Goal: Transaction & Acquisition: Purchase product/service

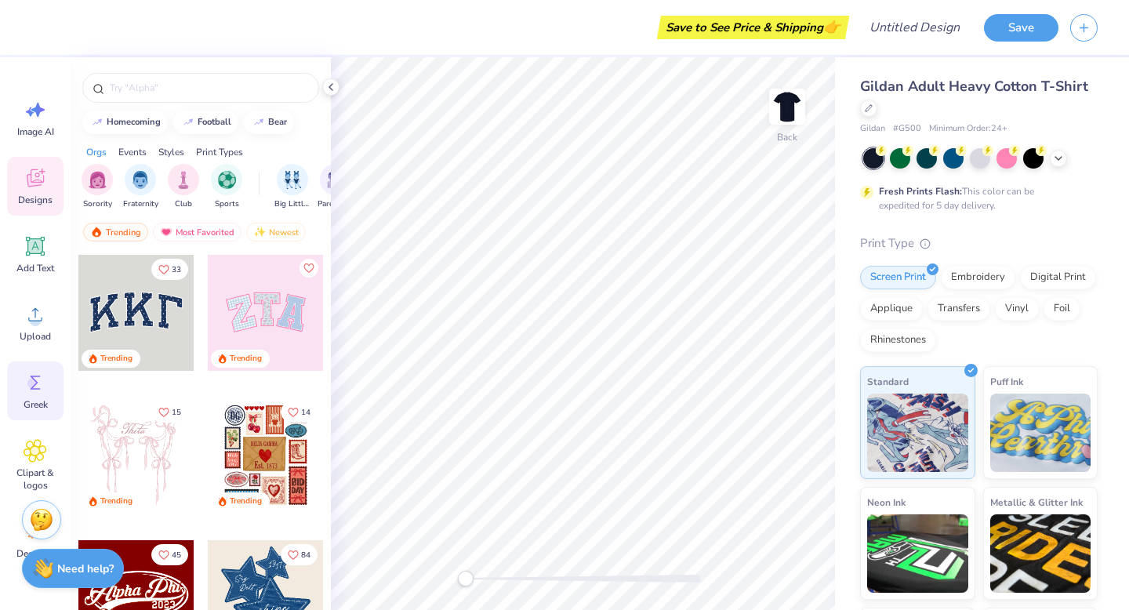
scroll to position [77, 0]
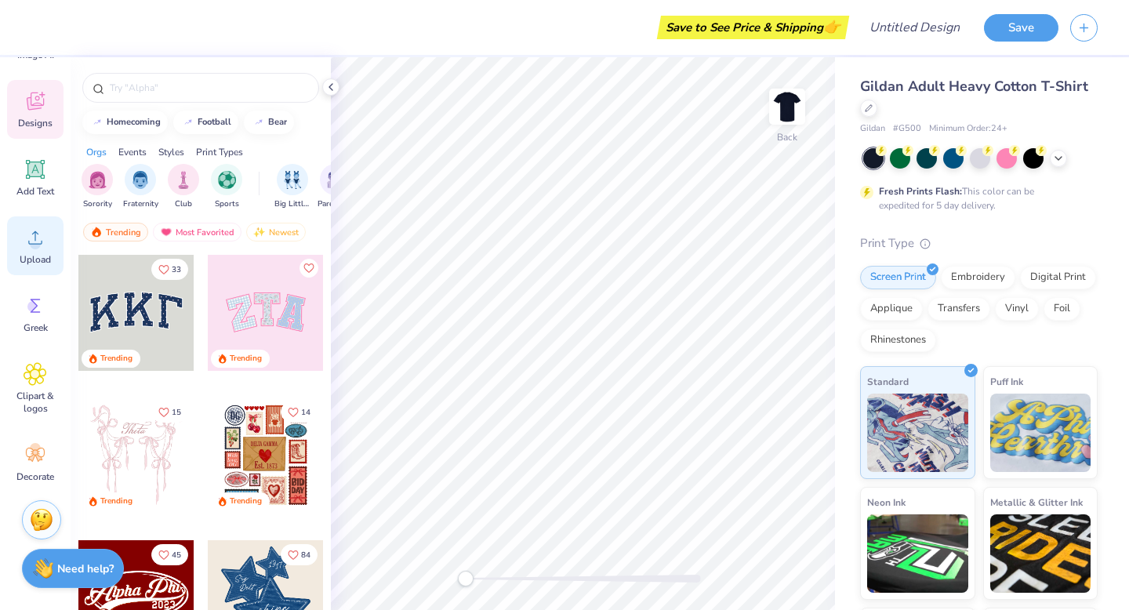
click at [33, 245] on circle at bounding box center [35, 243] width 11 height 11
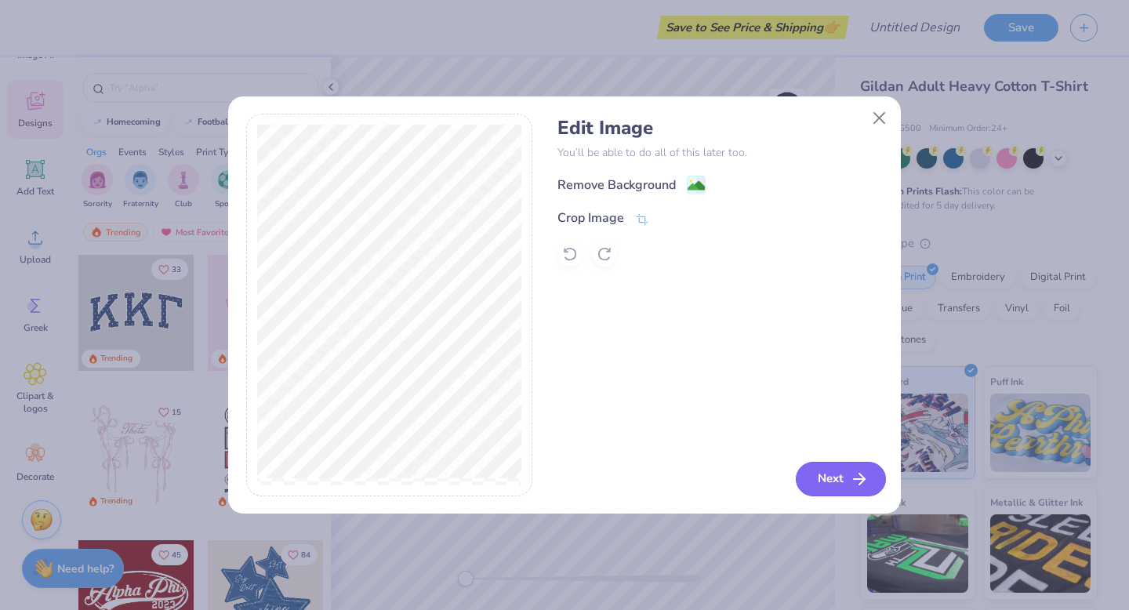
click at [828, 485] on button "Next" at bounding box center [841, 479] width 90 height 34
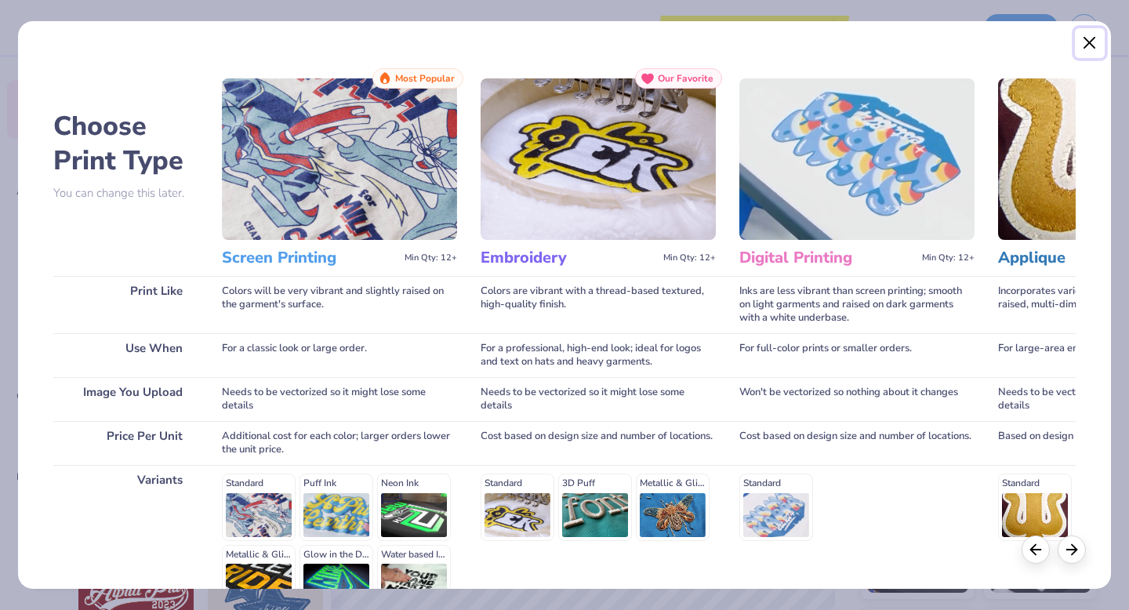
click at [1076, 38] on button "Close" at bounding box center [1090, 43] width 30 height 30
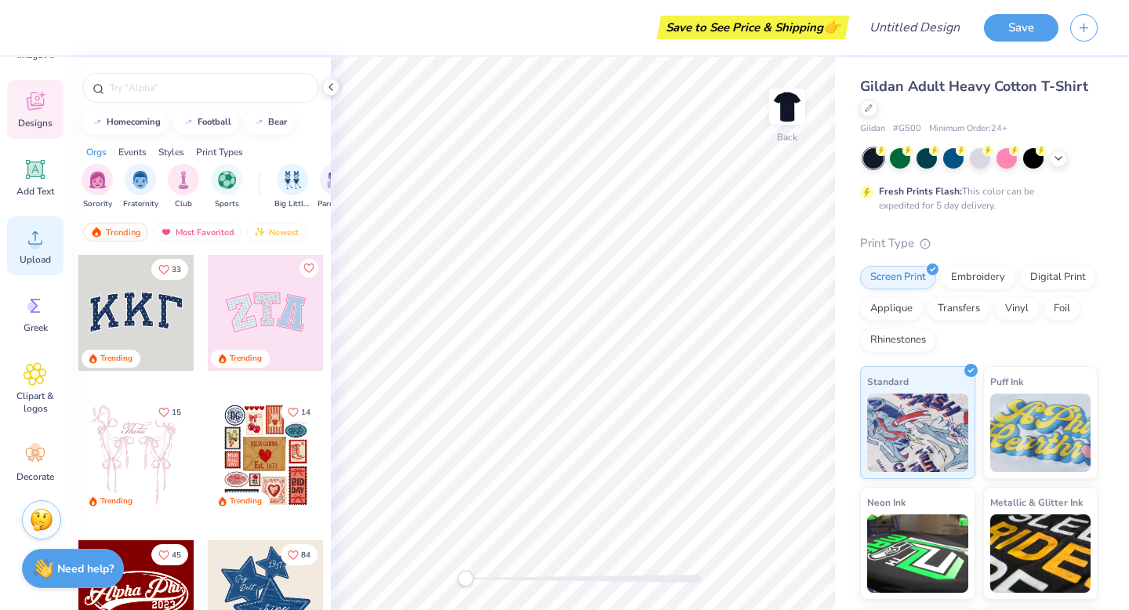
click at [29, 240] on icon at bounding box center [36, 238] width 24 height 24
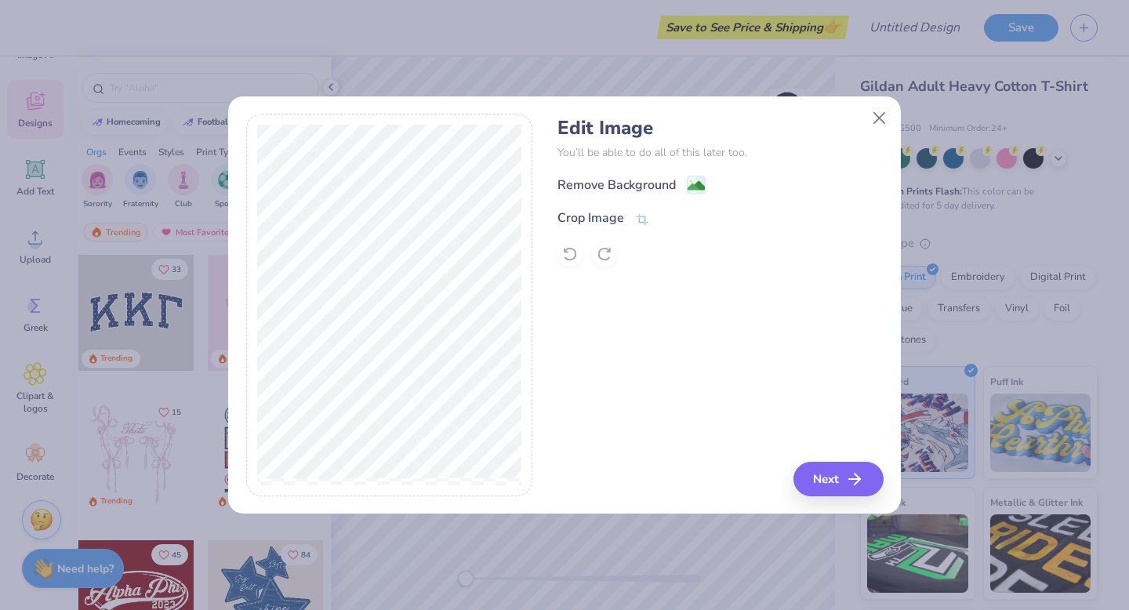
click at [882, 494] on div "Edit Image You’ll be able to do all of this later too. Remove Background Crop I…" at bounding box center [719, 305] width 325 height 383
click at [850, 473] on icon "button" at bounding box center [859, 479] width 19 height 19
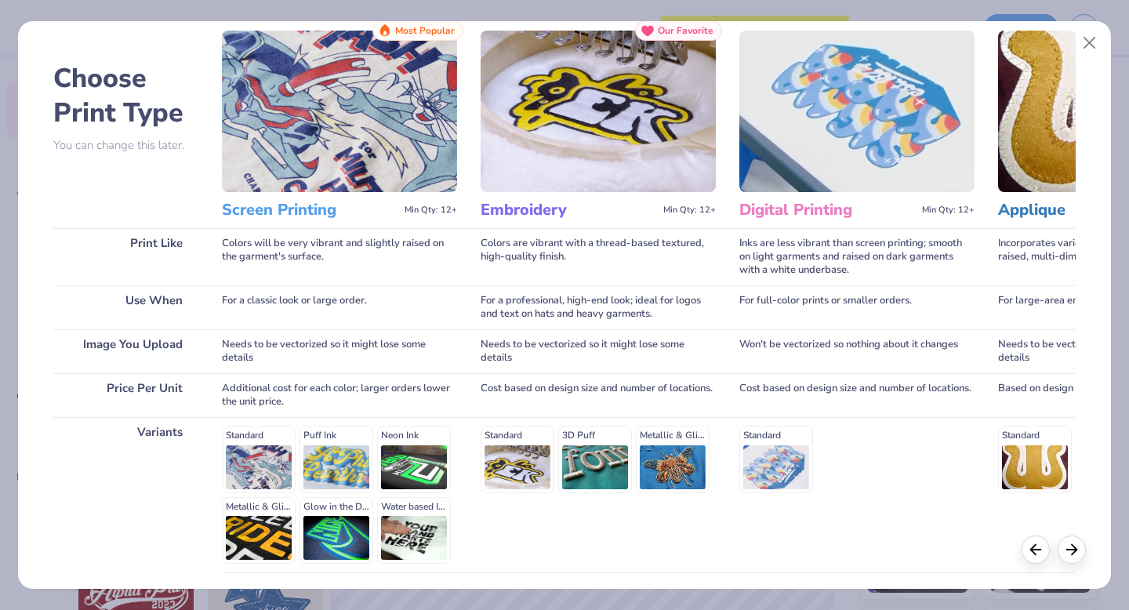
scroll to position [47, 0]
click at [291, 515] on div "Standard Puff Ink Neon Ink Metallic & Glitter Ink Glow in the Dark Ink Water ba…" at bounding box center [339, 496] width 235 height 138
click at [282, 490] on div "Standard Puff Ink Neon Ink Metallic & Glitter Ink Glow in the Dark Ink Water ba…" at bounding box center [339, 496] width 235 height 138
click at [279, 454] on div "Standard Puff Ink Neon Ink Metallic & Glitter Ink Glow in the Dark Ink Water ba…" at bounding box center [339, 496] width 235 height 138
click at [269, 441] on div "Standard Puff Ink Neon Ink Metallic & Glitter Ink Glow in the Dark Ink Water ba…" at bounding box center [339, 496] width 235 height 138
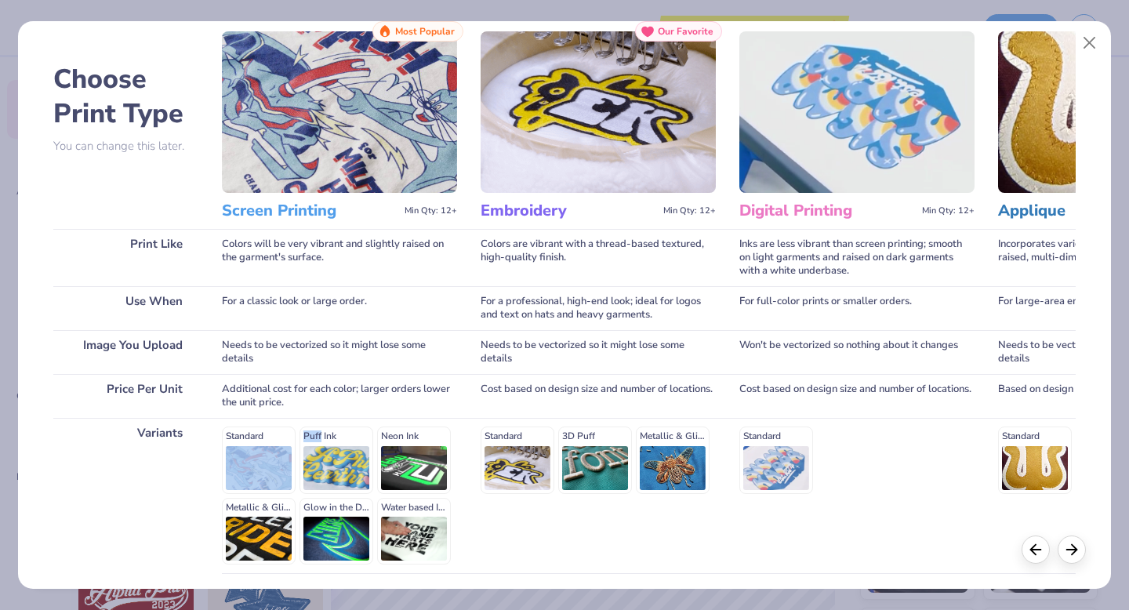
click at [269, 441] on div "Standard Puff Ink Neon Ink Metallic & Glitter Ink Glow in the Dark Ink Water ba…" at bounding box center [339, 496] width 235 height 138
click at [256, 432] on div "Standard Puff Ink Neon Ink Metallic & Glitter Ink Glow in the Dark Ink Water ba…" at bounding box center [339, 496] width 235 height 138
click at [250, 432] on div "Standard Puff Ink Neon Ink Metallic & Glitter Ink Glow in the Dark Ink Water ba…" at bounding box center [339, 496] width 235 height 138
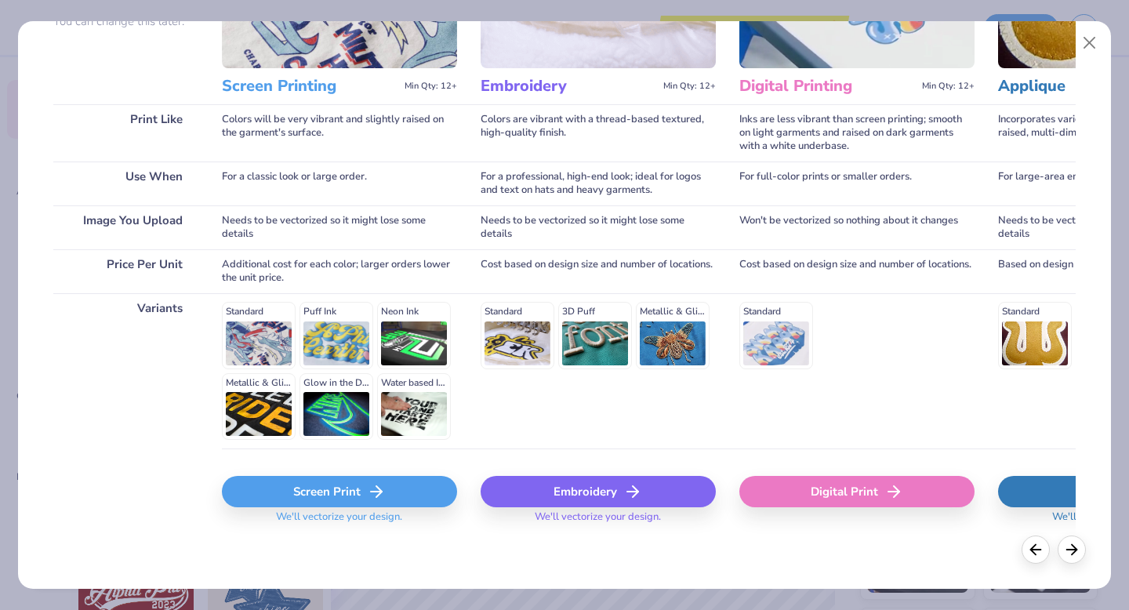
click at [304, 499] on div "Screen Print" at bounding box center [339, 491] width 235 height 31
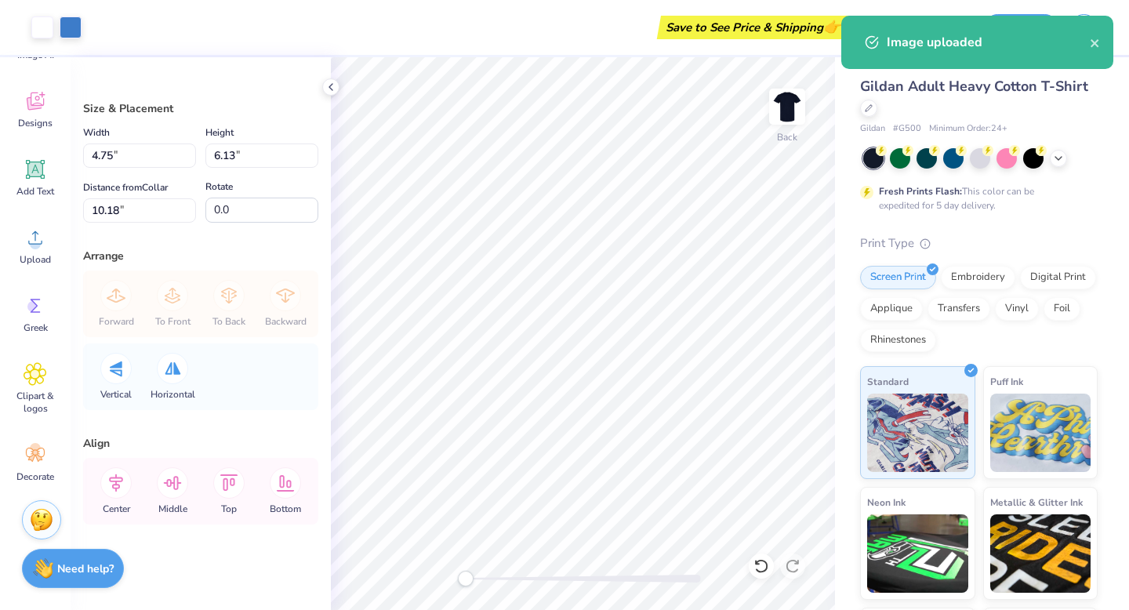
type input "9.62"
type input "12.42"
type input "3.89"
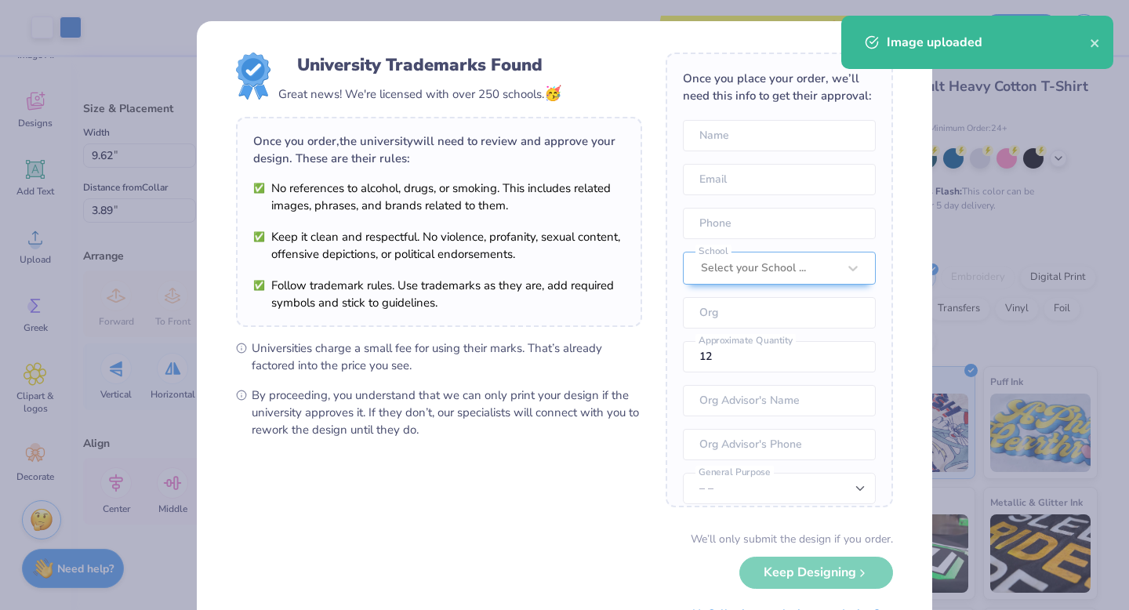
click at [635, 266] on body "Art colors Save to See Price & Shipping 👉 Design Title Save Image AI Designs Ad…" at bounding box center [564, 305] width 1129 height 610
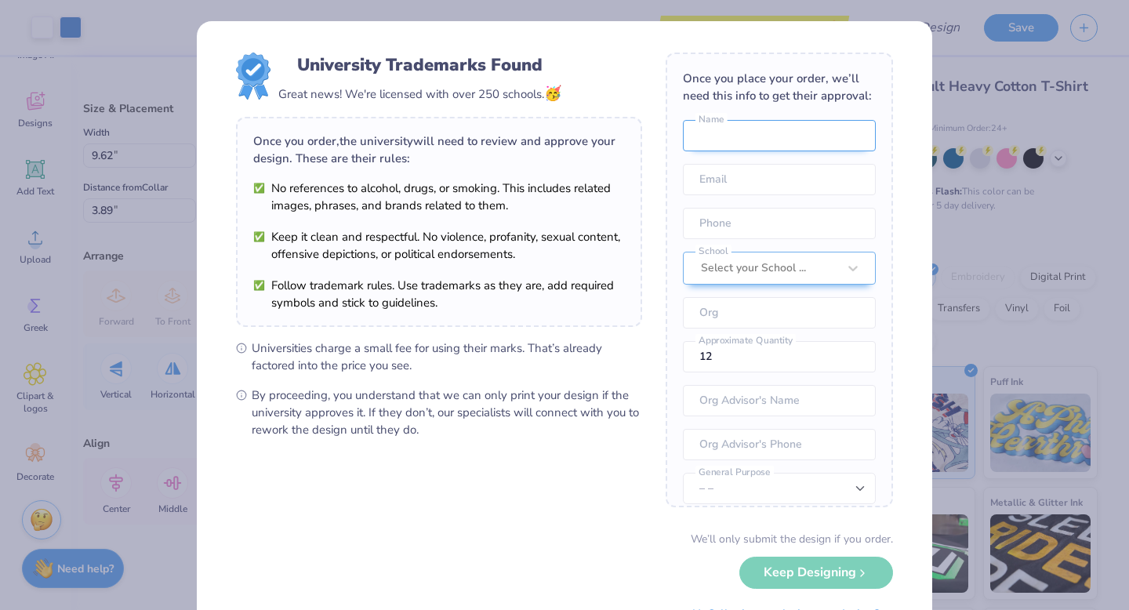
click at [804, 150] on input "text" at bounding box center [779, 135] width 193 height 31
click at [792, 546] on div "We’ll only submit the design if you order." at bounding box center [792, 539] width 202 height 16
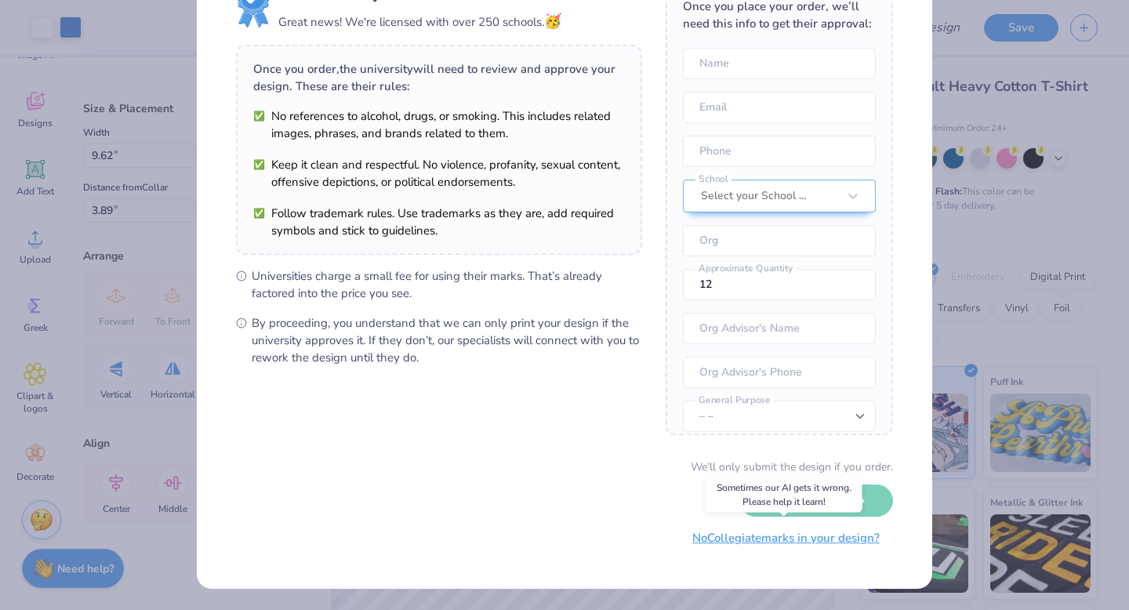
click at [754, 543] on button "No Collegiate marks in your design?" at bounding box center [786, 538] width 214 height 32
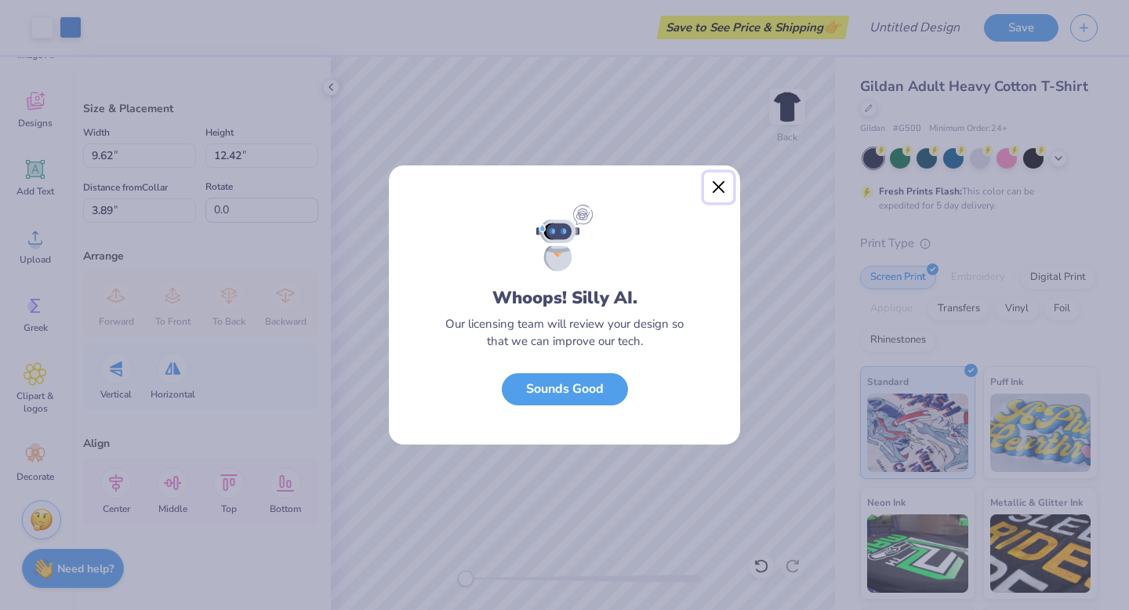
click at [719, 198] on button "Close" at bounding box center [719, 187] width 30 height 30
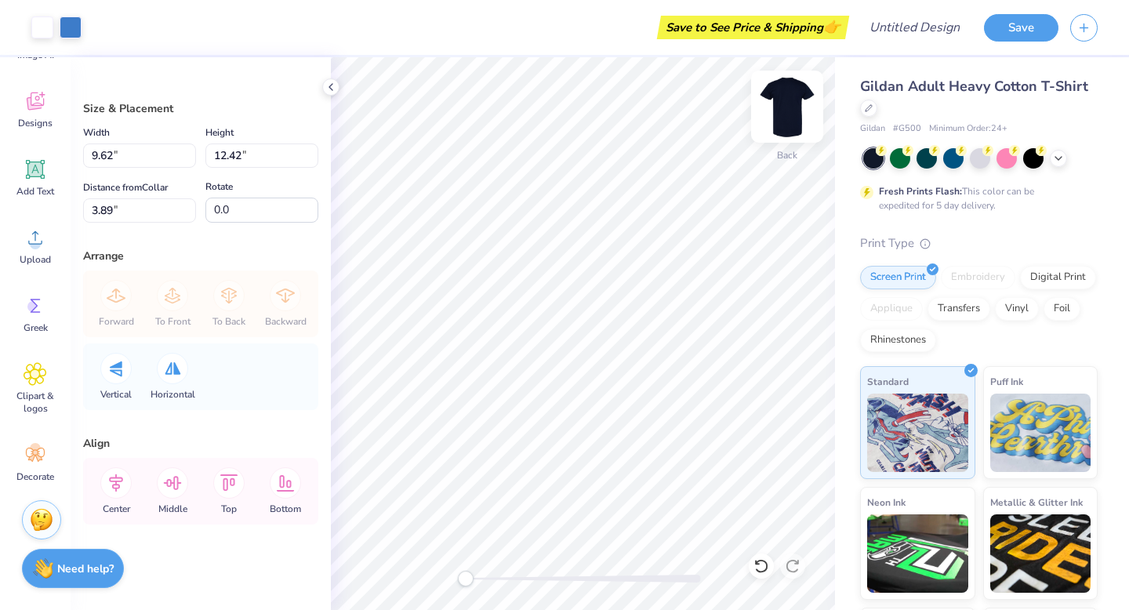
click at [793, 102] on img at bounding box center [787, 106] width 63 height 63
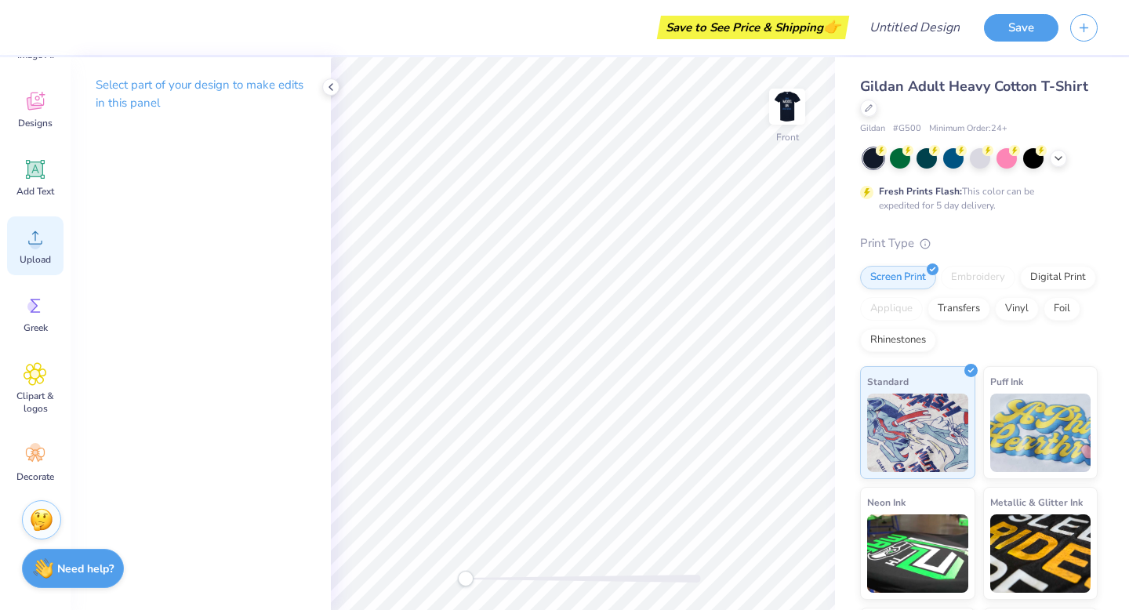
click at [34, 234] on icon at bounding box center [35, 237] width 14 height 13
click at [774, 109] on img at bounding box center [787, 106] width 63 height 63
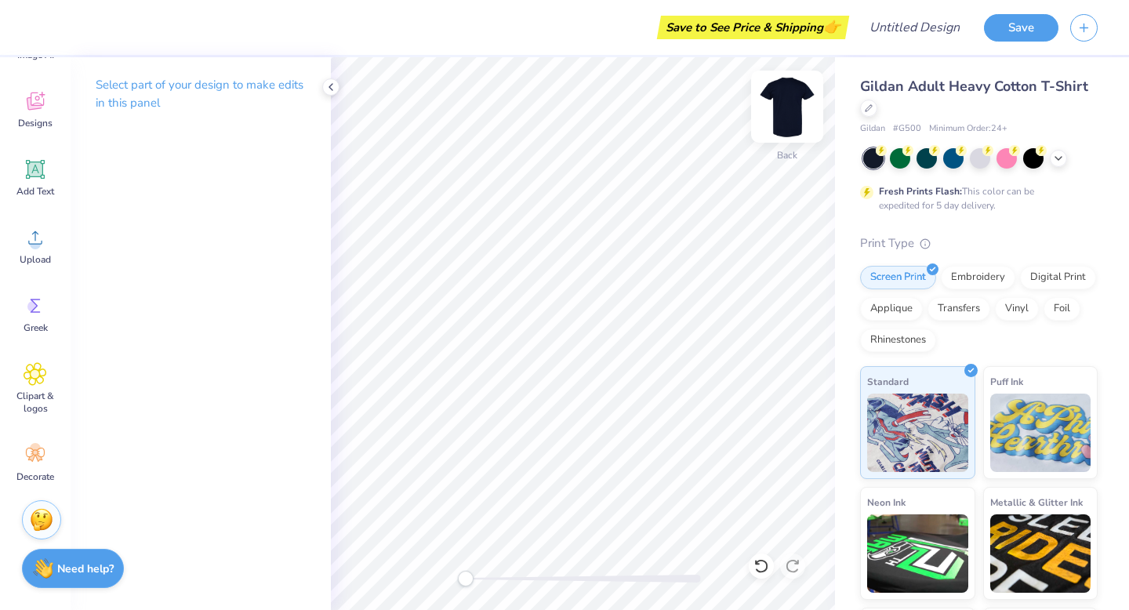
click at [783, 120] on img at bounding box center [787, 106] width 63 height 63
click at [35, 227] on icon at bounding box center [36, 238] width 24 height 24
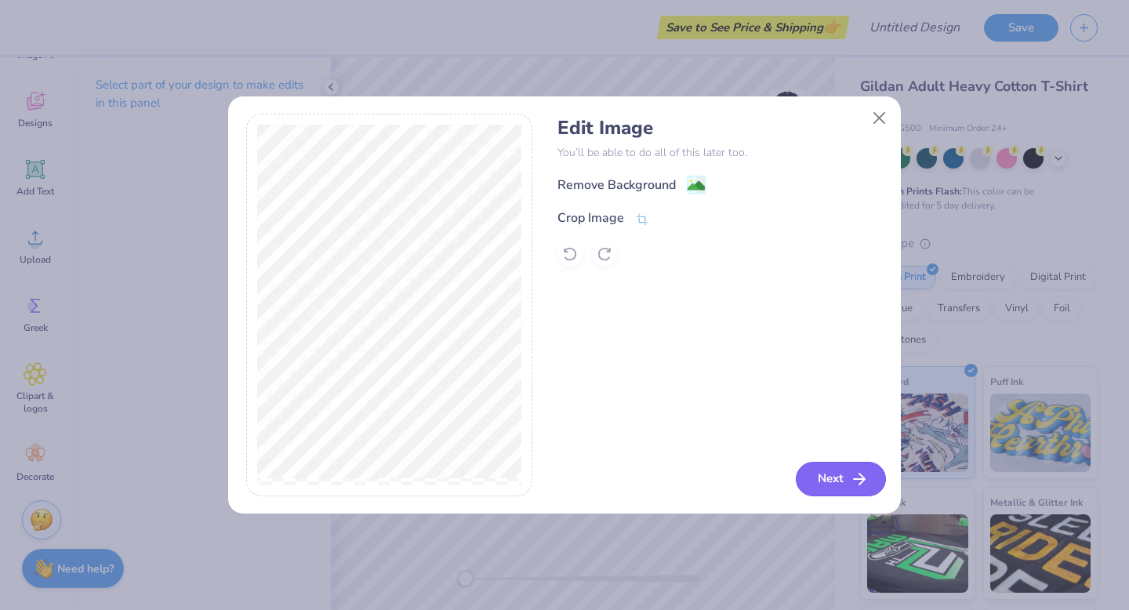
click at [804, 485] on button "Next" at bounding box center [841, 479] width 90 height 34
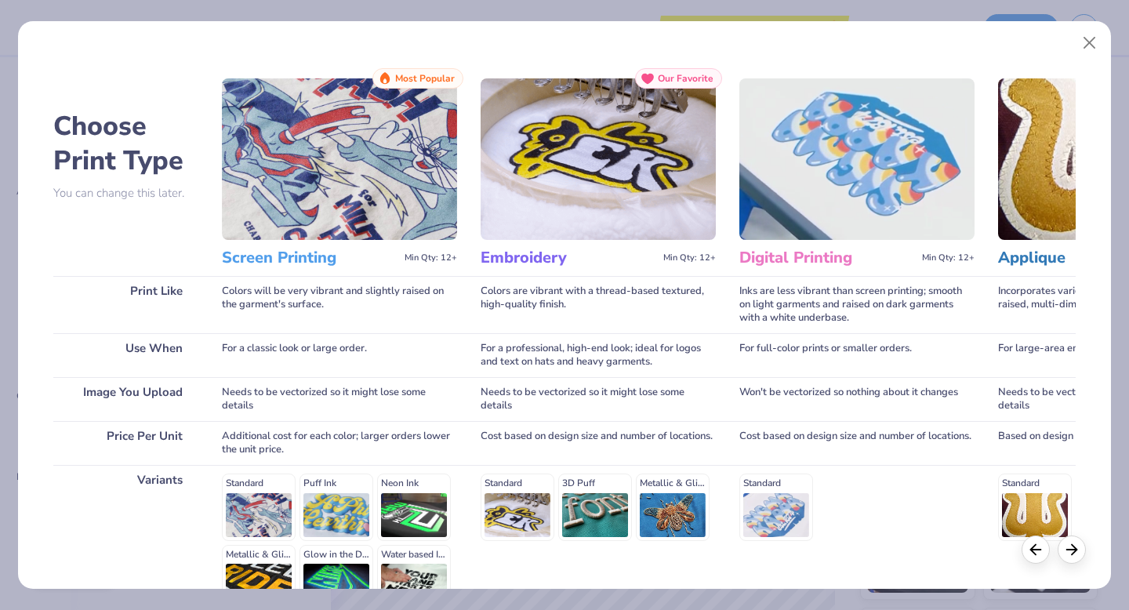
click at [404, 169] on img at bounding box center [339, 159] width 235 height 162
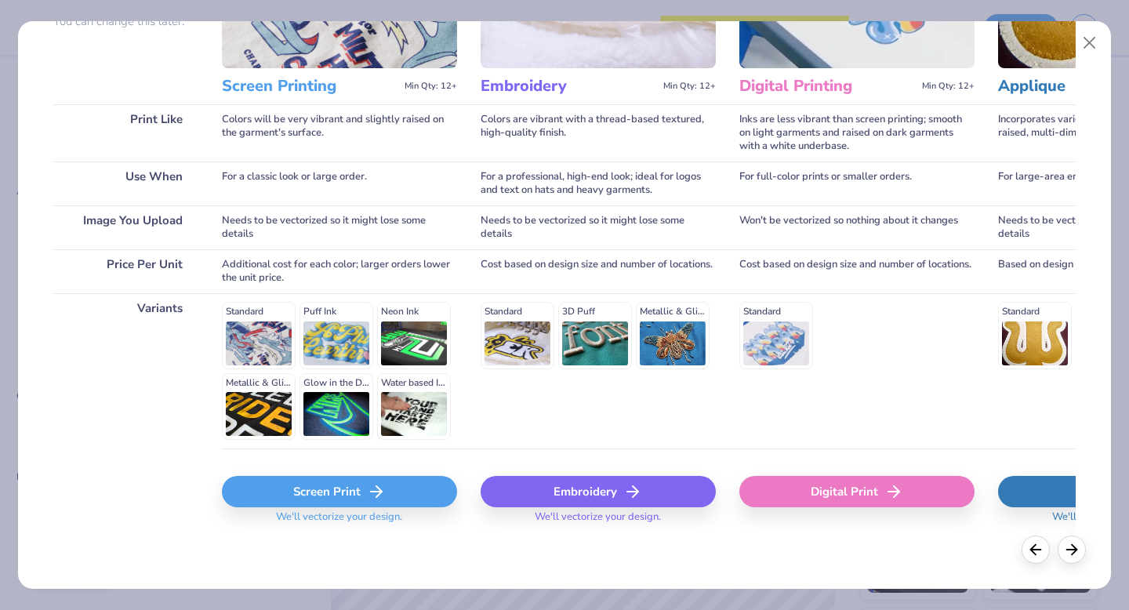
click at [353, 490] on div "Screen Print" at bounding box center [339, 491] width 235 height 31
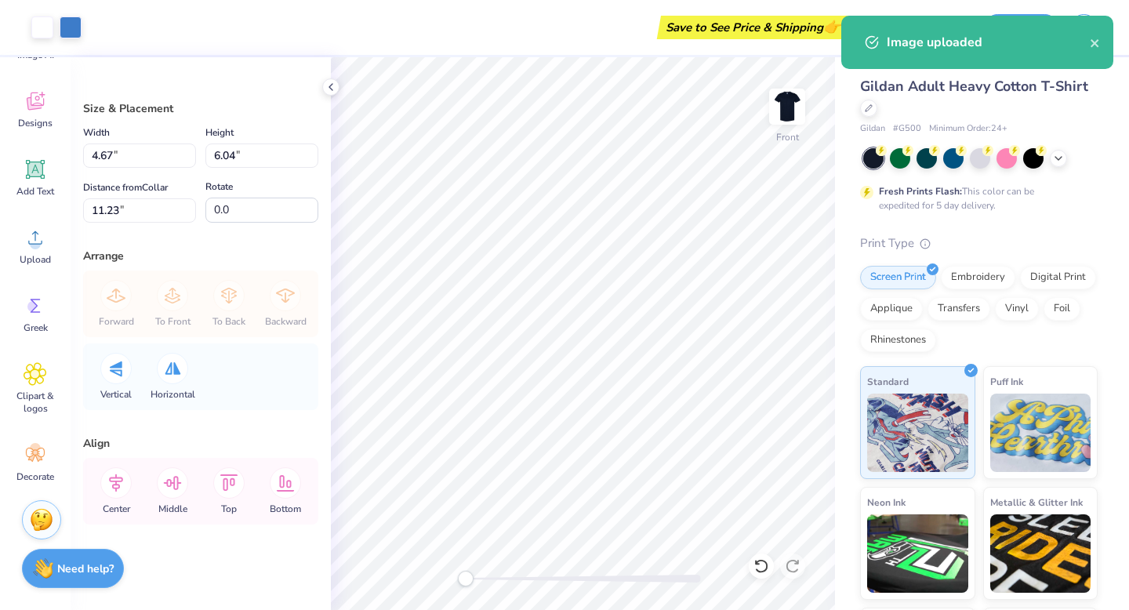
type input "7.40"
type input "9.56"
type input "7.71"
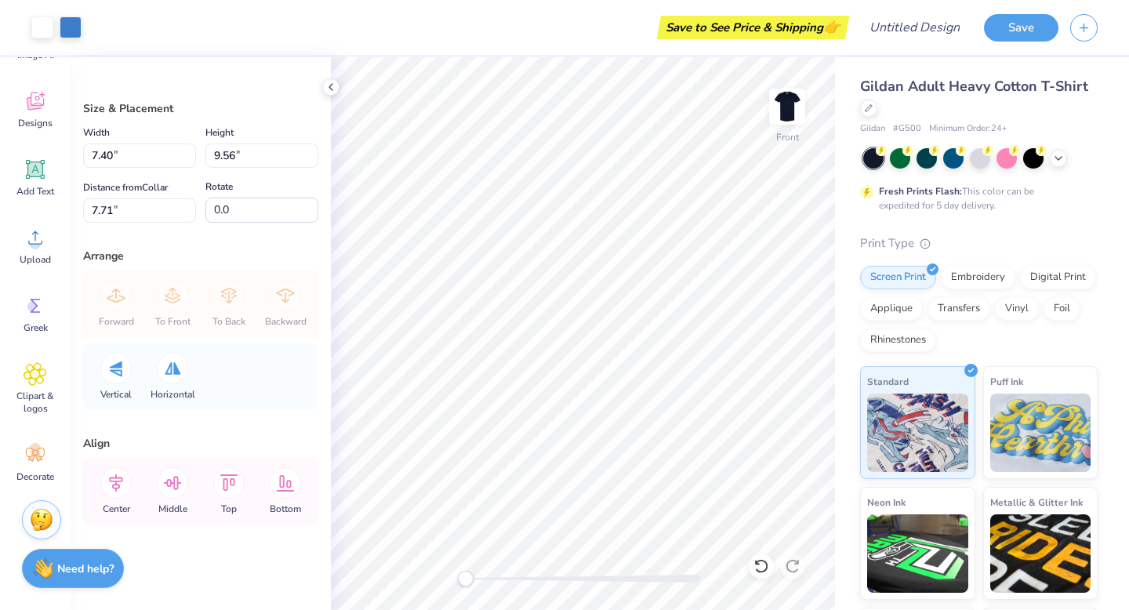
type input "9.20"
type input "11.88"
type input "7.70"
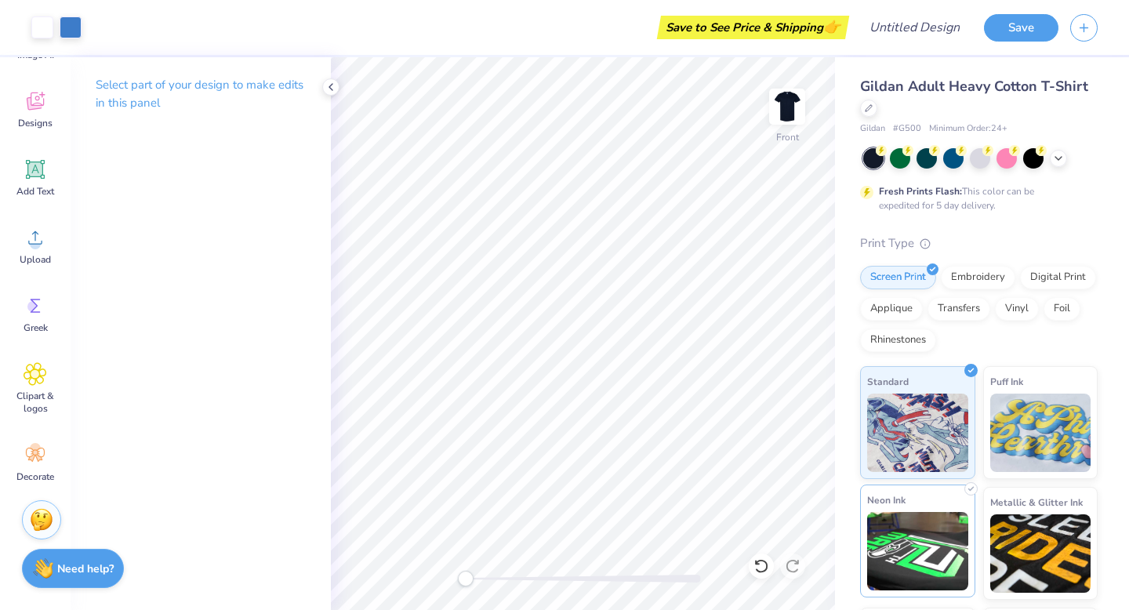
scroll to position [111, 0]
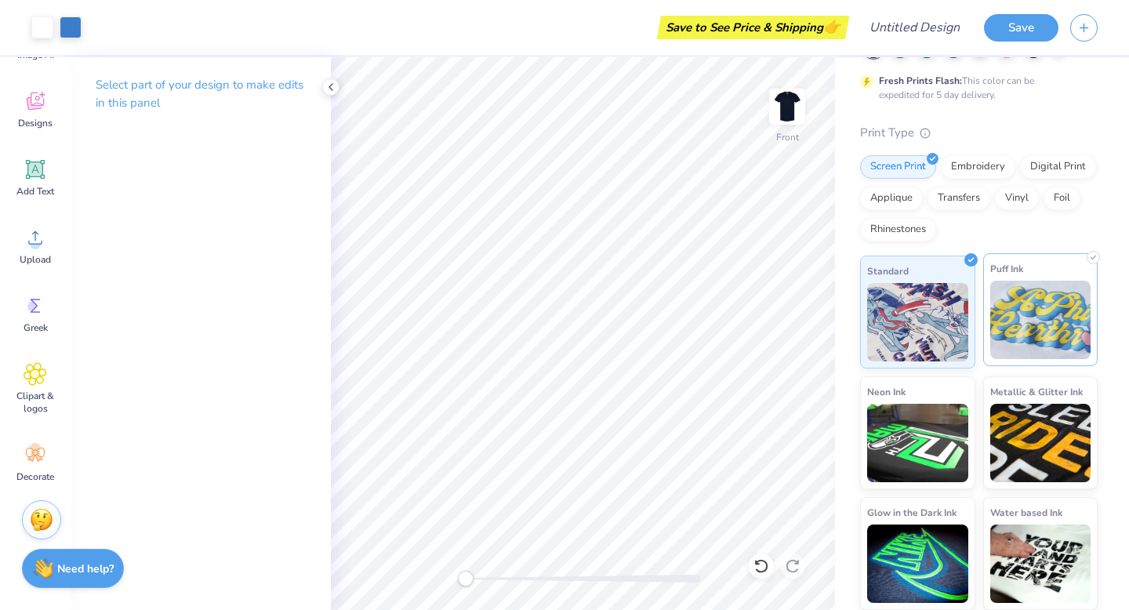
click at [1055, 296] on img at bounding box center [1040, 320] width 101 height 78
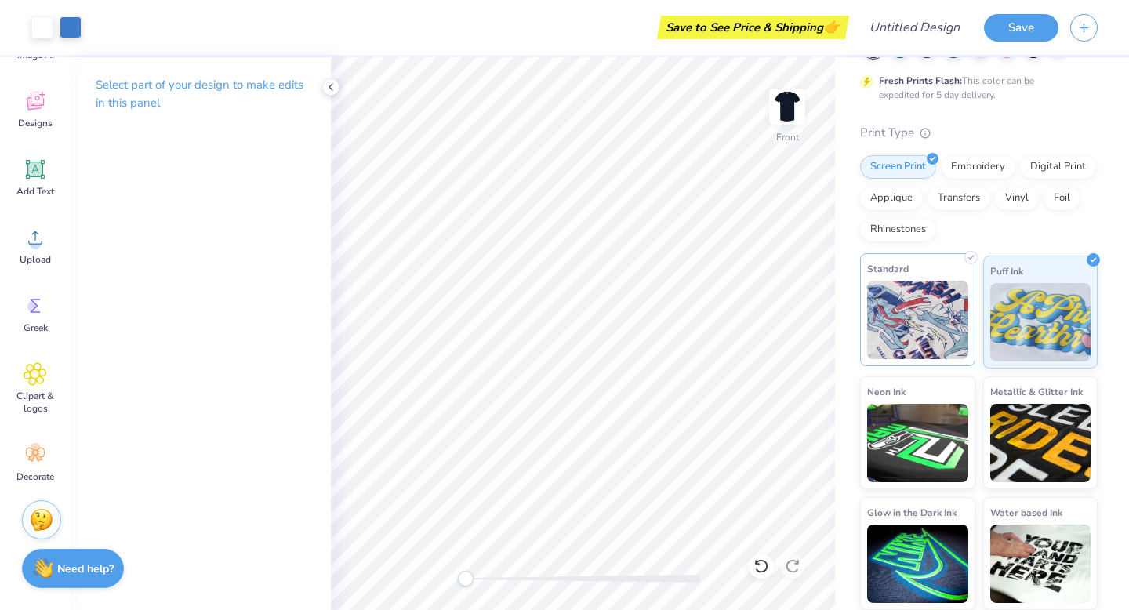
click at [950, 307] on img at bounding box center [917, 320] width 101 height 78
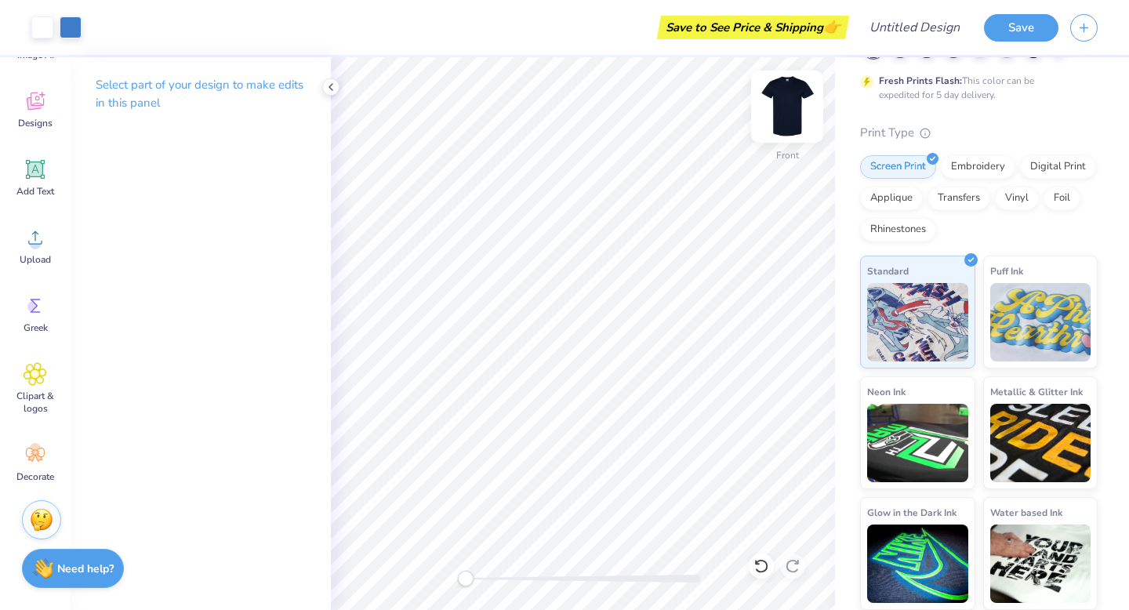
click at [787, 120] on img at bounding box center [787, 106] width 63 height 63
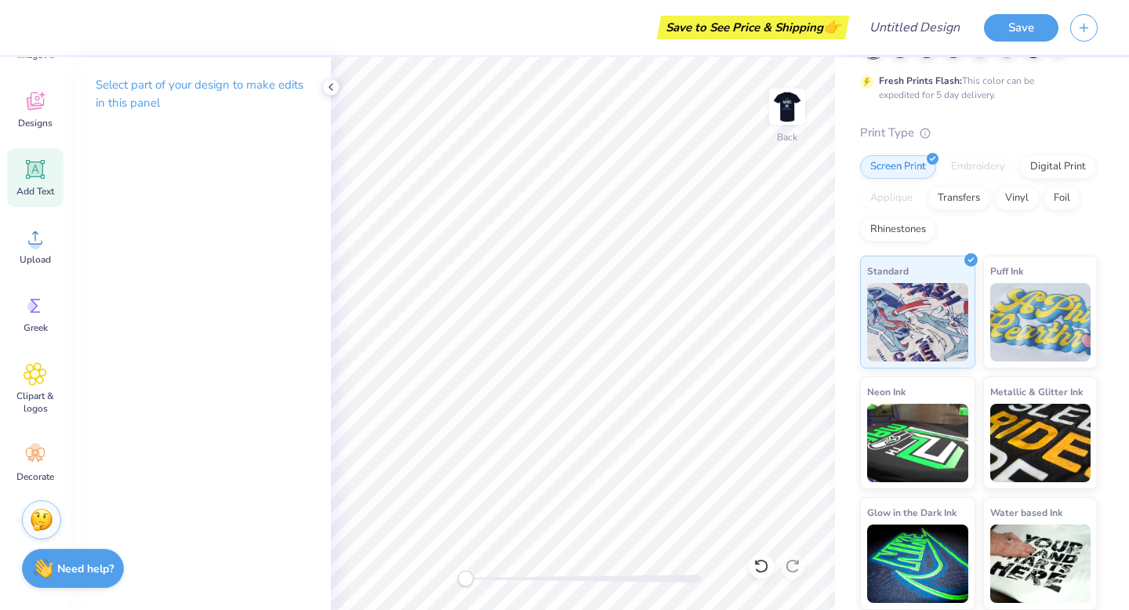
scroll to position [0, 0]
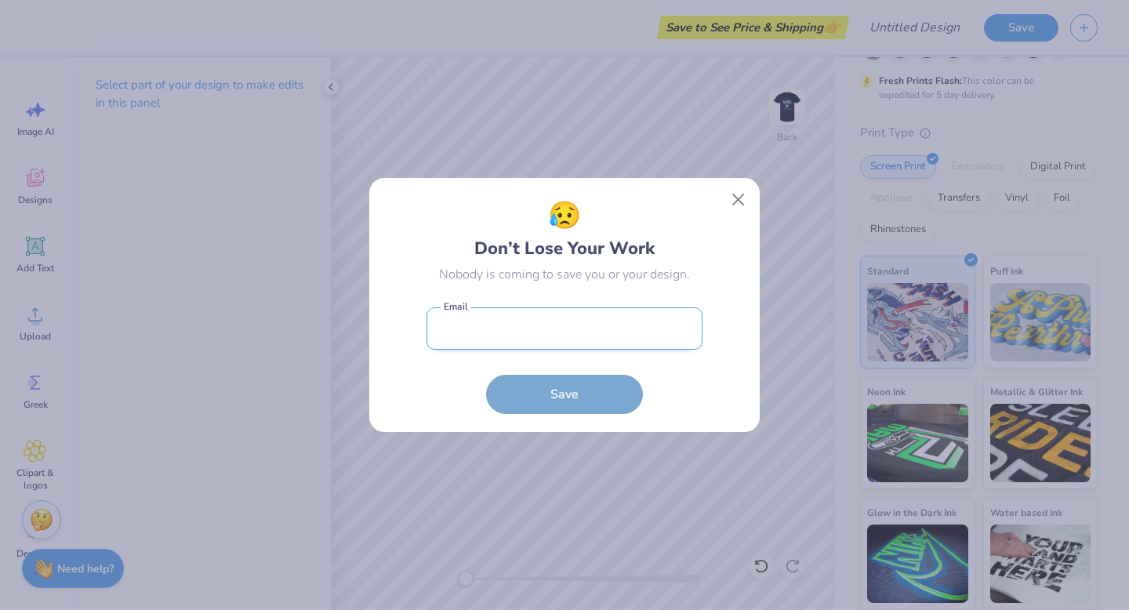
click at [504, 341] on input "email" at bounding box center [565, 328] width 276 height 43
type input "[EMAIL_ADDRESS][DOMAIN_NAME]"
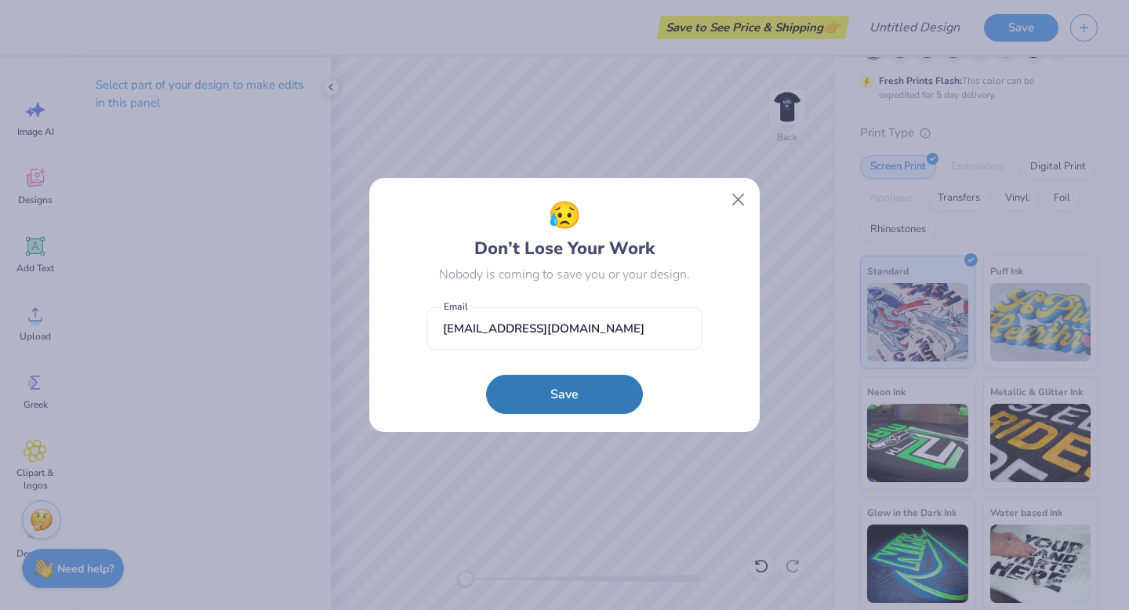
click at [532, 372] on form "[EMAIL_ADDRESS][DOMAIN_NAME] Email Save" at bounding box center [565, 357] width 276 height 115
click at [531, 391] on button "Save" at bounding box center [564, 390] width 157 height 39
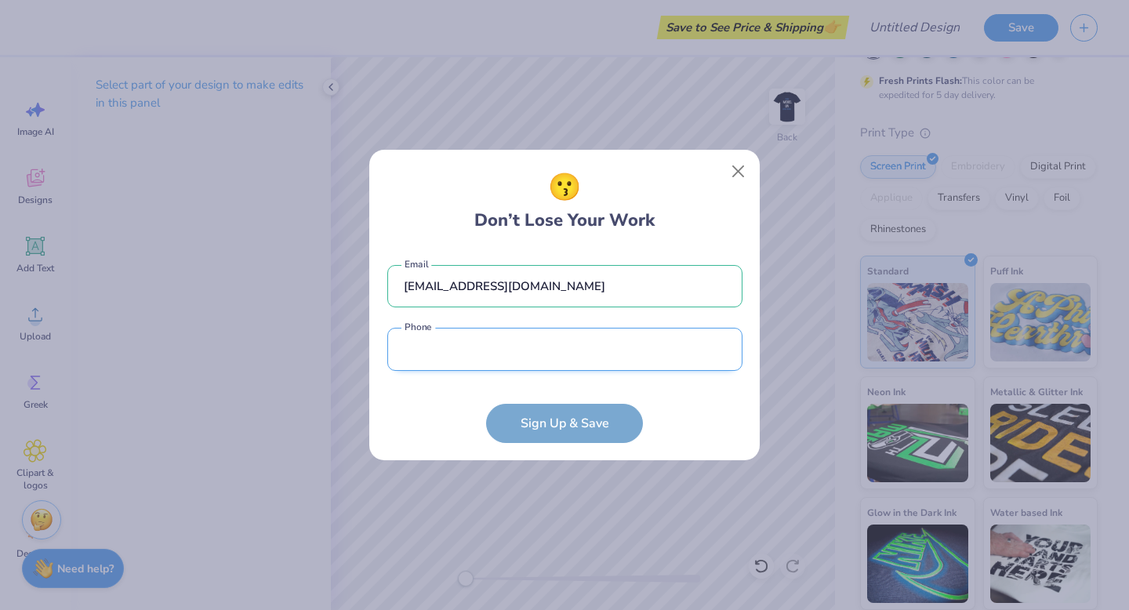
click at [478, 370] on input "tel" at bounding box center [564, 349] width 355 height 43
type input "[PHONE_NUMBER]"
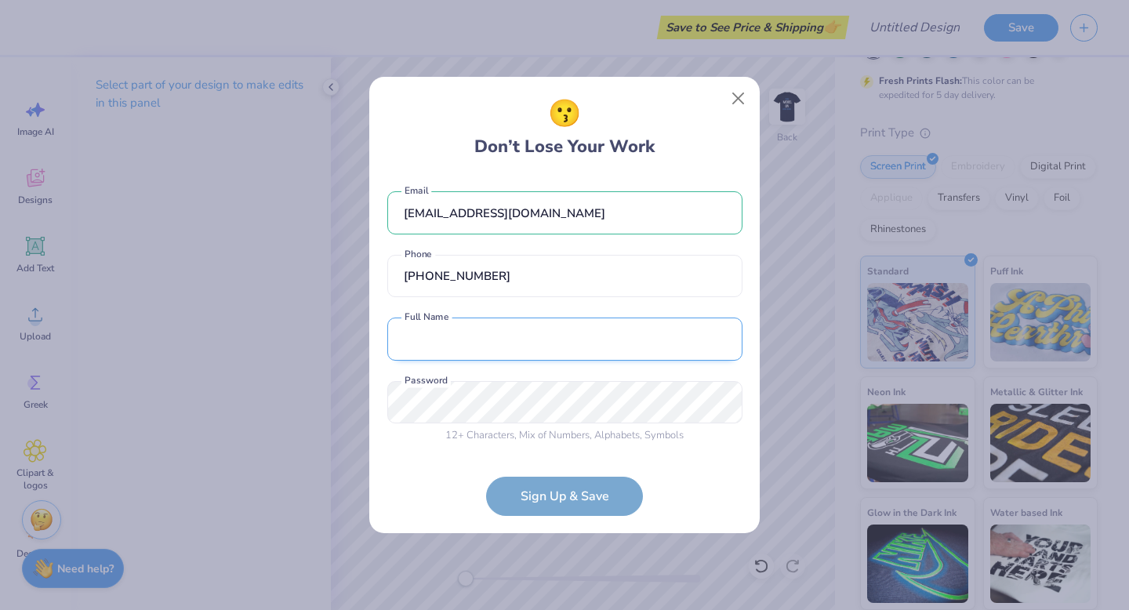
click at [458, 346] on input "text" at bounding box center [564, 339] width 355 height 43
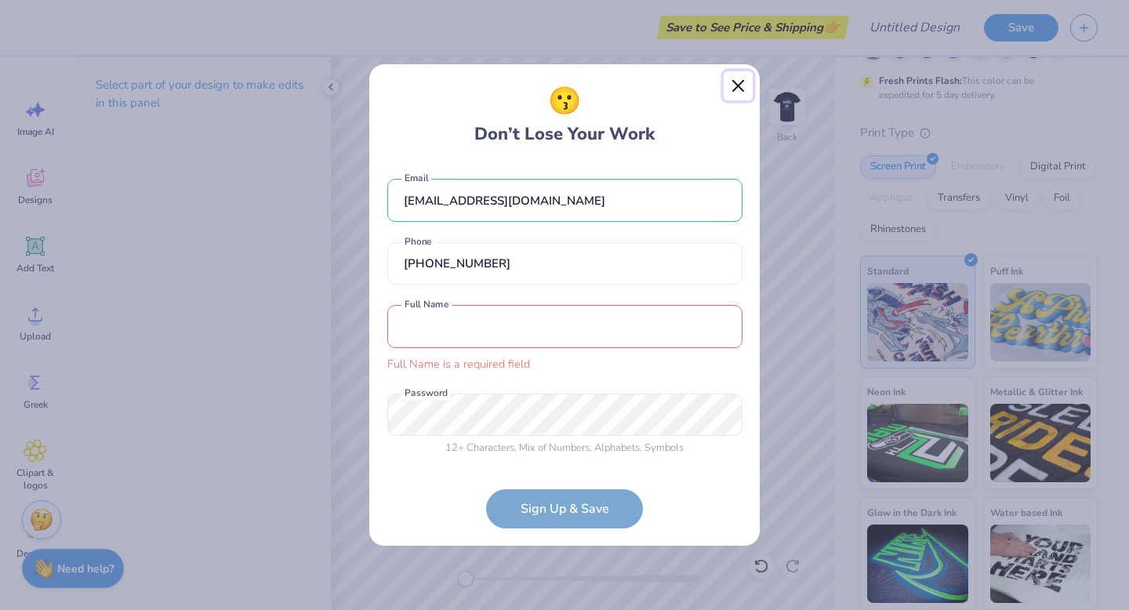
click at [733, 82] on button "Close" at bounding box center [739, 86] width 30 height 30
